Goal: Information Seeking & Learning: Learn about a topic

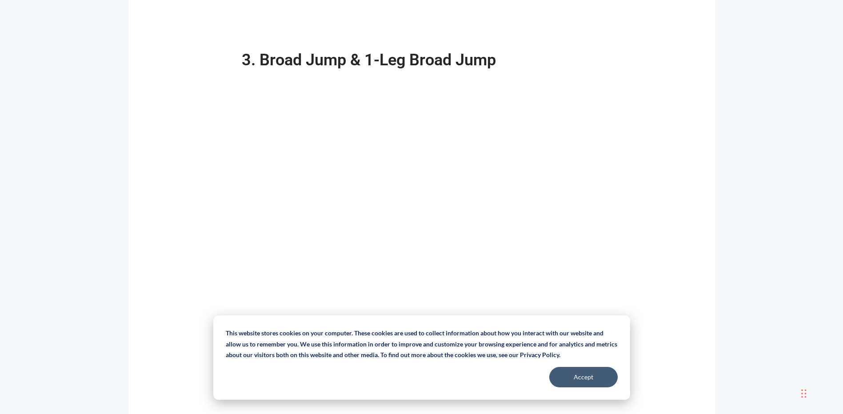
scroll to position [1467, 0]
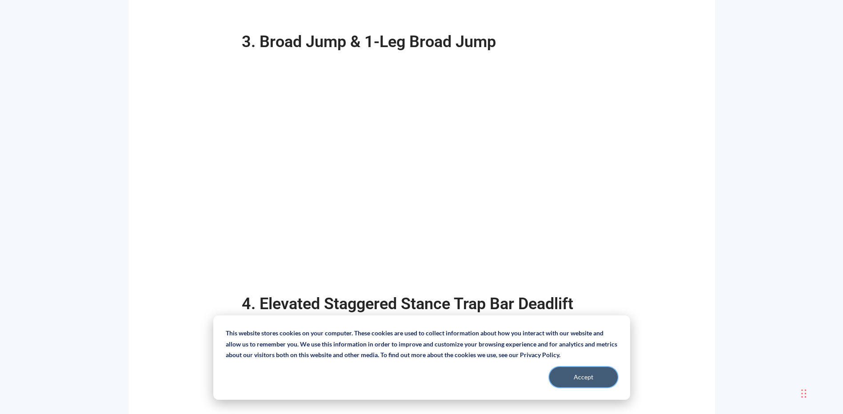
click at [602, 373] on button "Accept" at bounding box center [583, 377] width 68 height 20
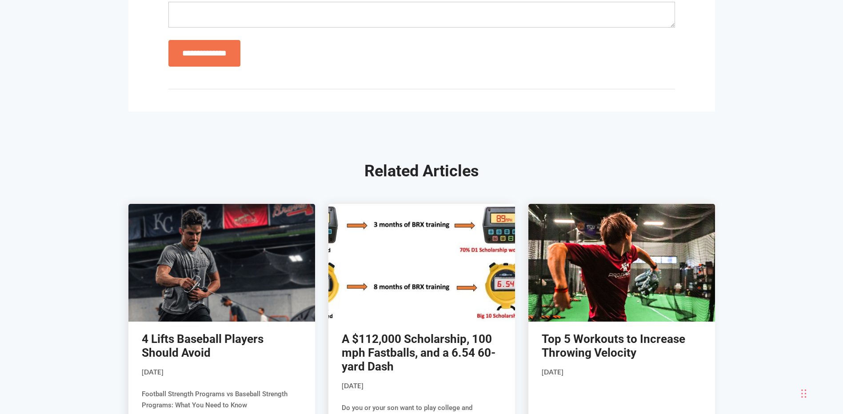
scroll to position [2756, 0]
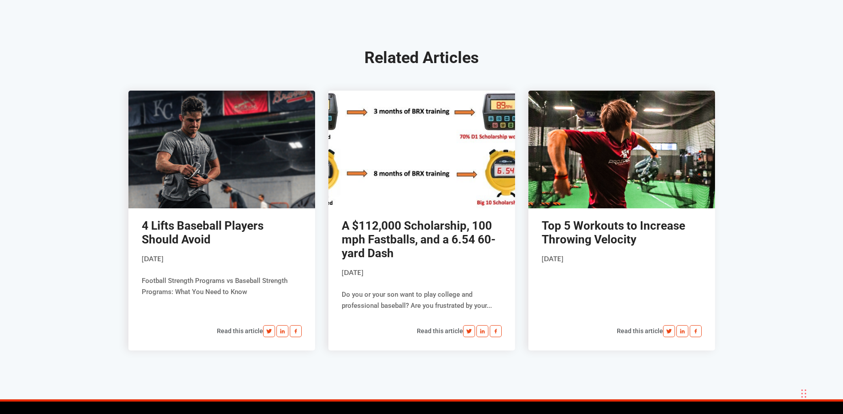
click at [204, 224] on link "4 Lifts Baseball Players Should Avoid" at bounding box center [203, 232] width 122 height 27
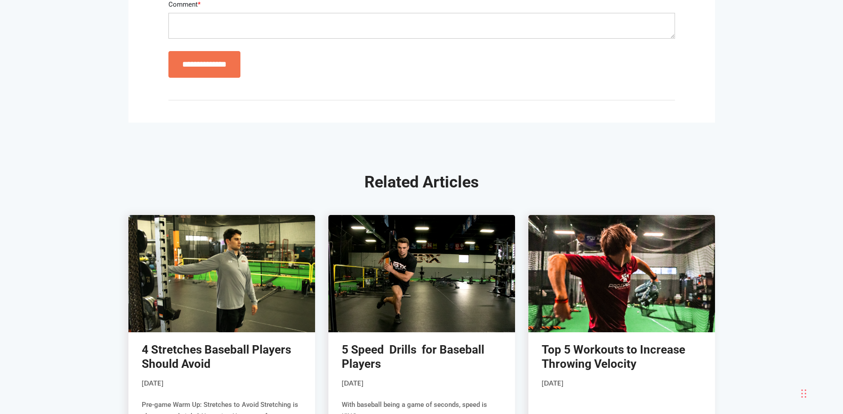
scroll to position [2934, 0]
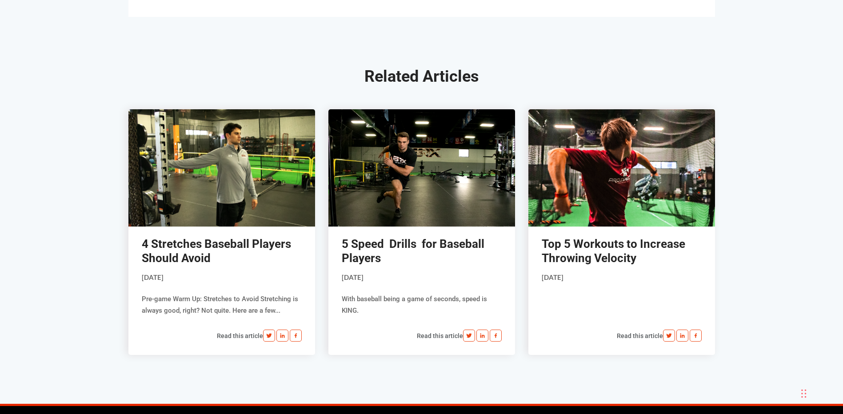
click at [199, 237] on link "4 Stretches Baseball Players Should Avoid" at bounding box center [216, 250] width 149 height 27
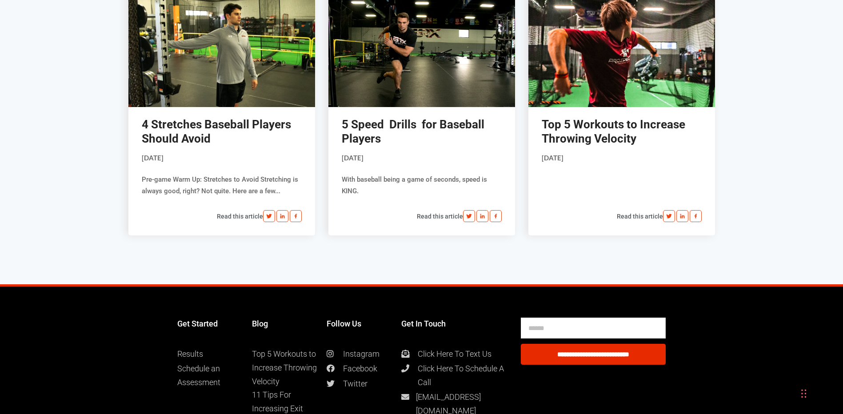
scroll to position [3061, 0]
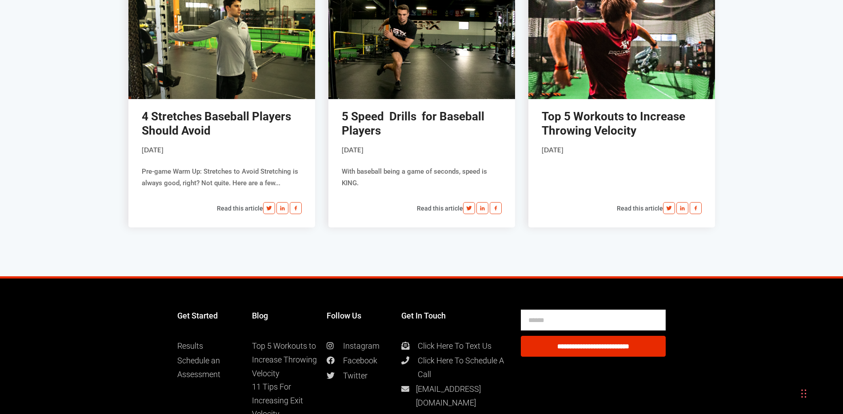
click at [841, 22] on div "Related Articles 4 Stretches Baseball Players Should Avoid May 19, 2021 Pre-gam…" at bounding box center [421, 83] width 843 height 388
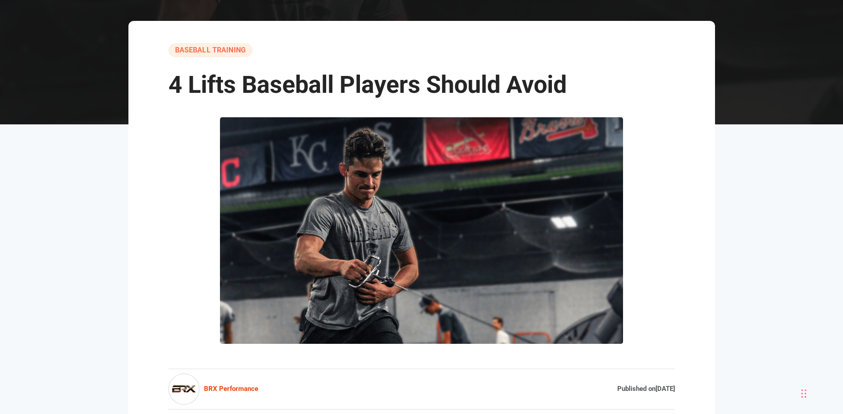
scroll to position [42, 0]
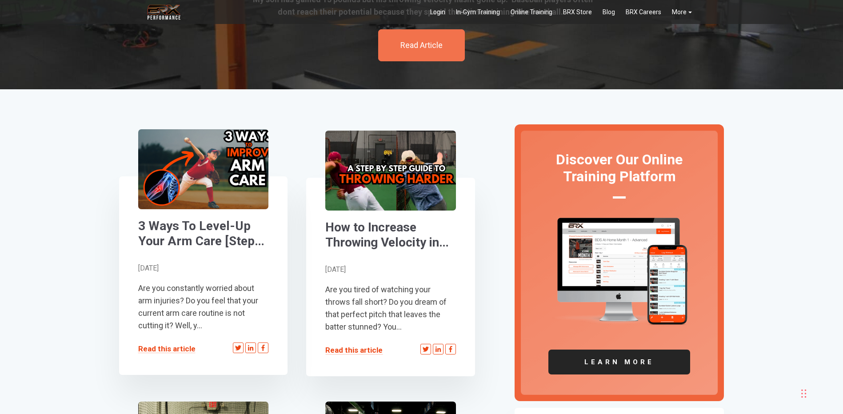
scroll to position [133, 0]
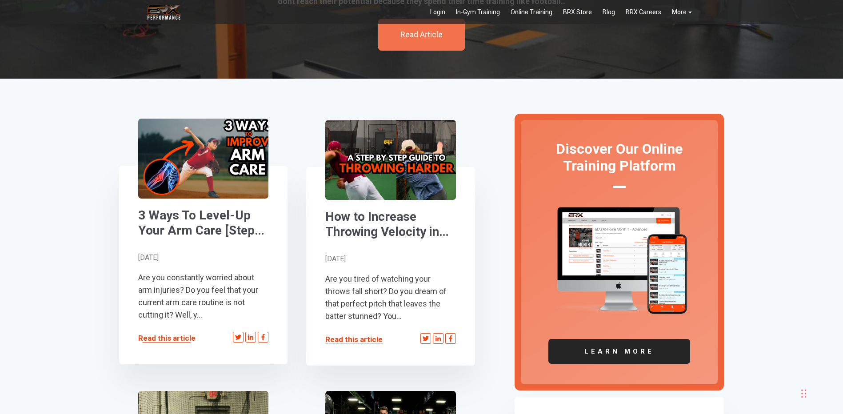
click at [178, 339] on link "Read this article" at bounding box center [166, 338] width 57 height 9
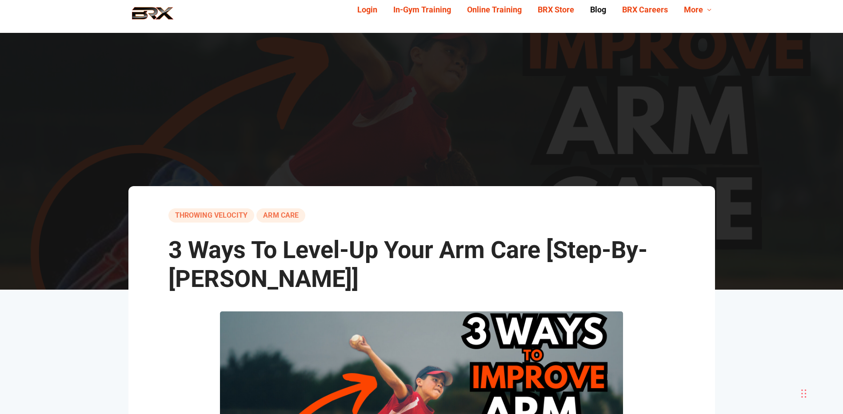
click at [604, 14] on link "Blog" at bounding box center [598, 10] width 32 height 14
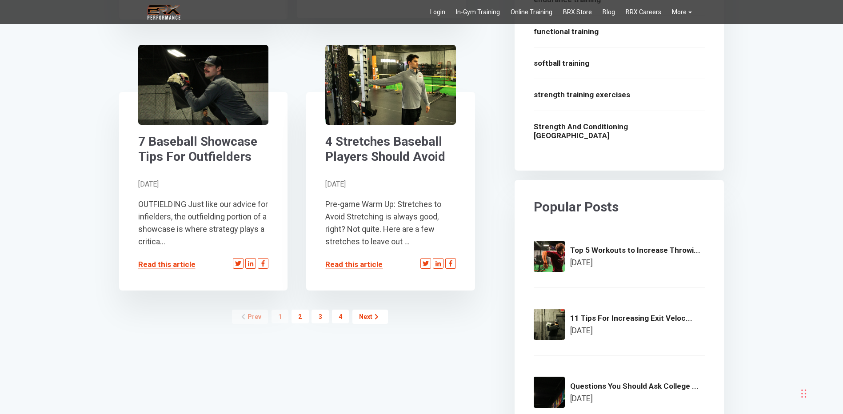
scroll to position [1022, 0]
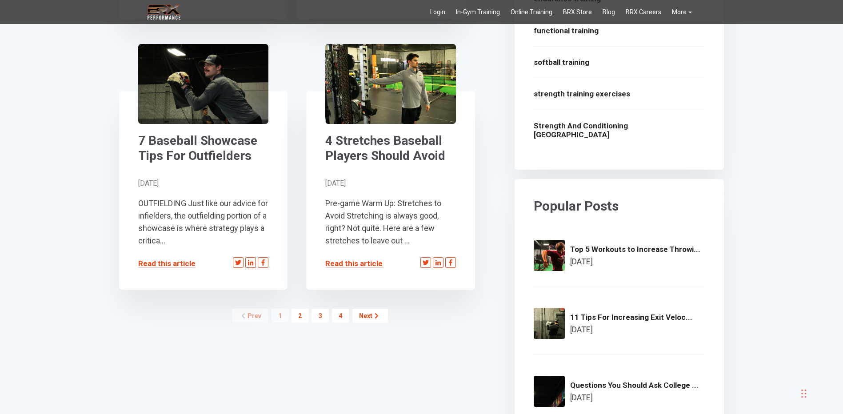
click at [300, 312] on link "2" at bounding box center [300, 316] width 17 height 14
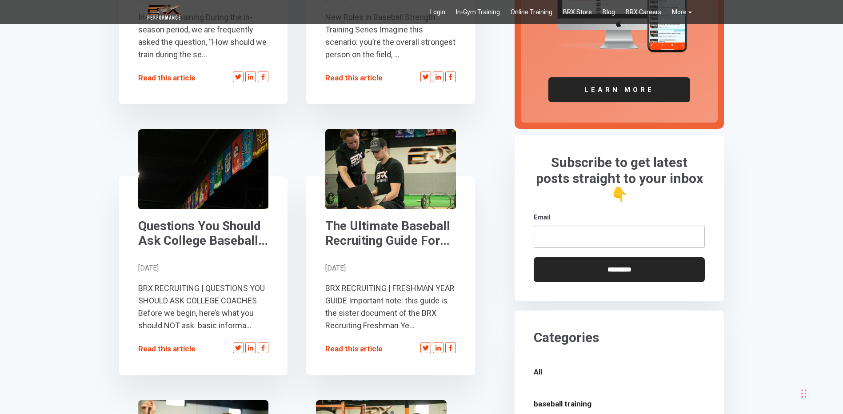
scroll to position [489, 0]
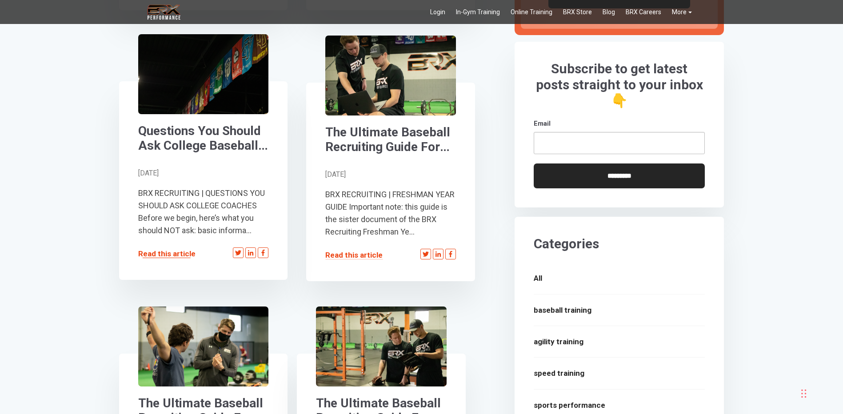
click at [176, 254] on link "Read this article" at bounding box center [166, 253] width 57 height 9
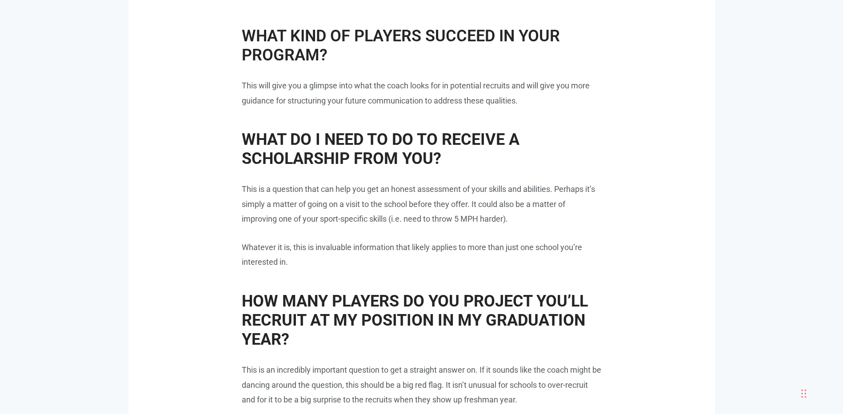
scroll to position [1378, 0]
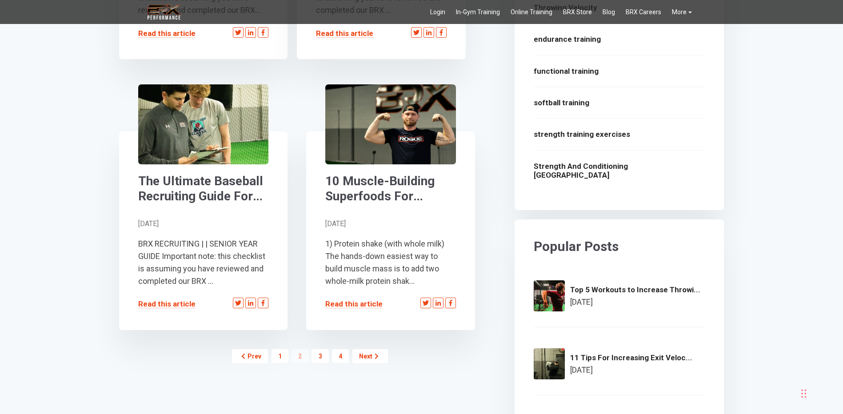
scroll to position [1022, 0]
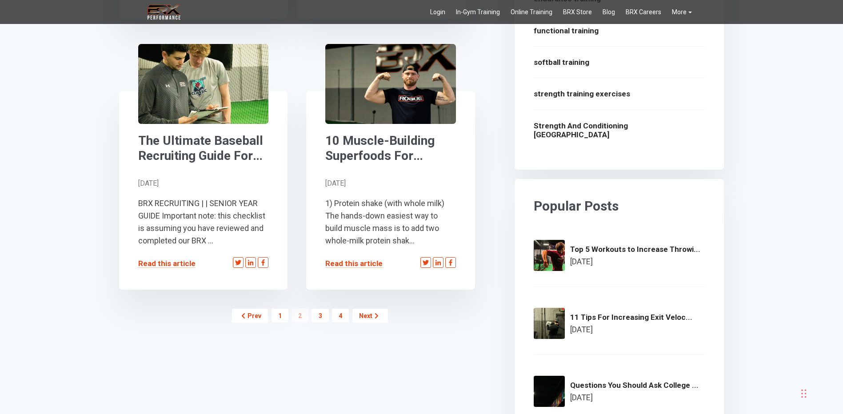
click at [319, 313] on link "3" at bounding box center [320, 316] width 17 height 14
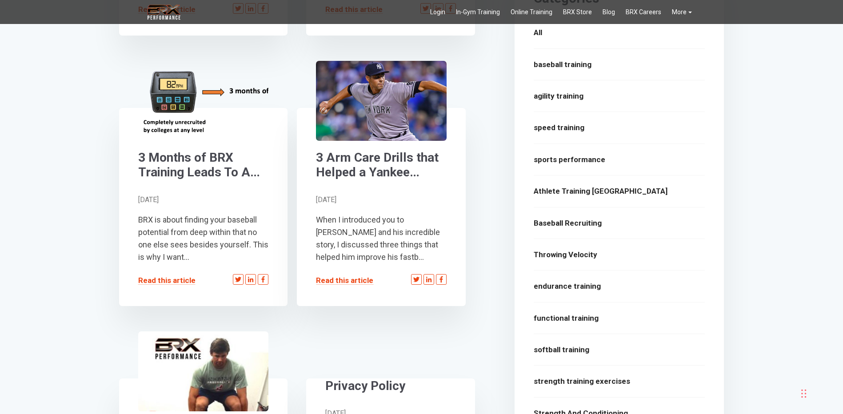
scroll to position [756, 0]
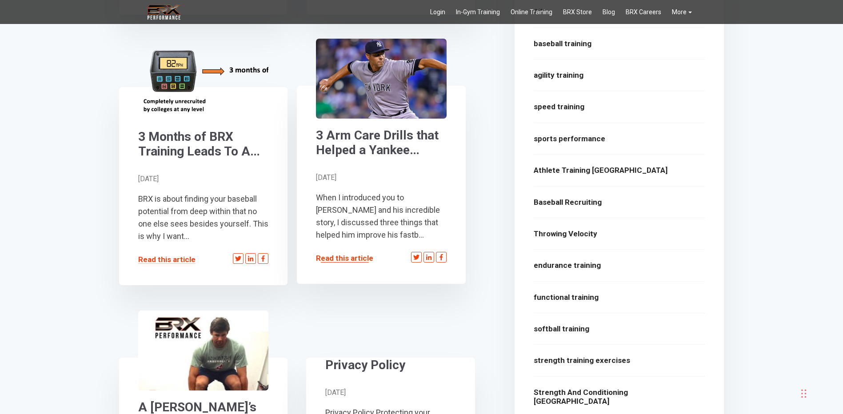
click at [343, 257] on link "Read this article" at bounding box center [344, 258] width 57 height 9
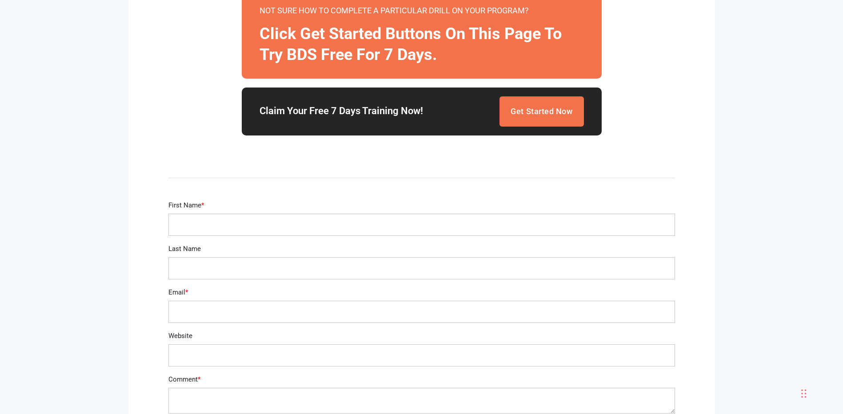
scroll to position [3200, 0]
